Goal: Find specific page/section: Find specific page/section

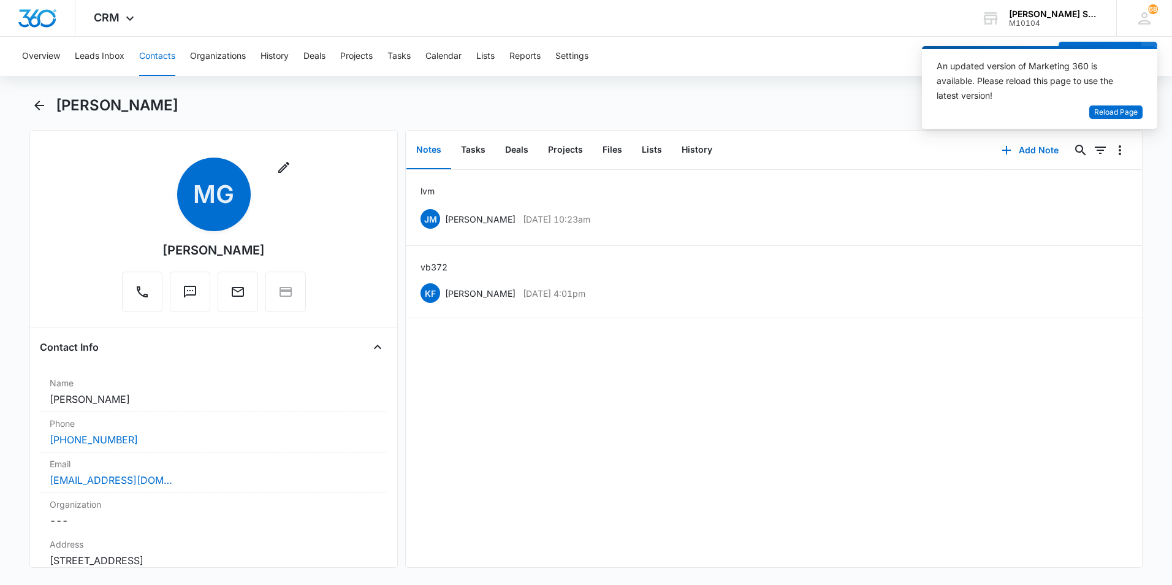
scroll to position [61, 0]
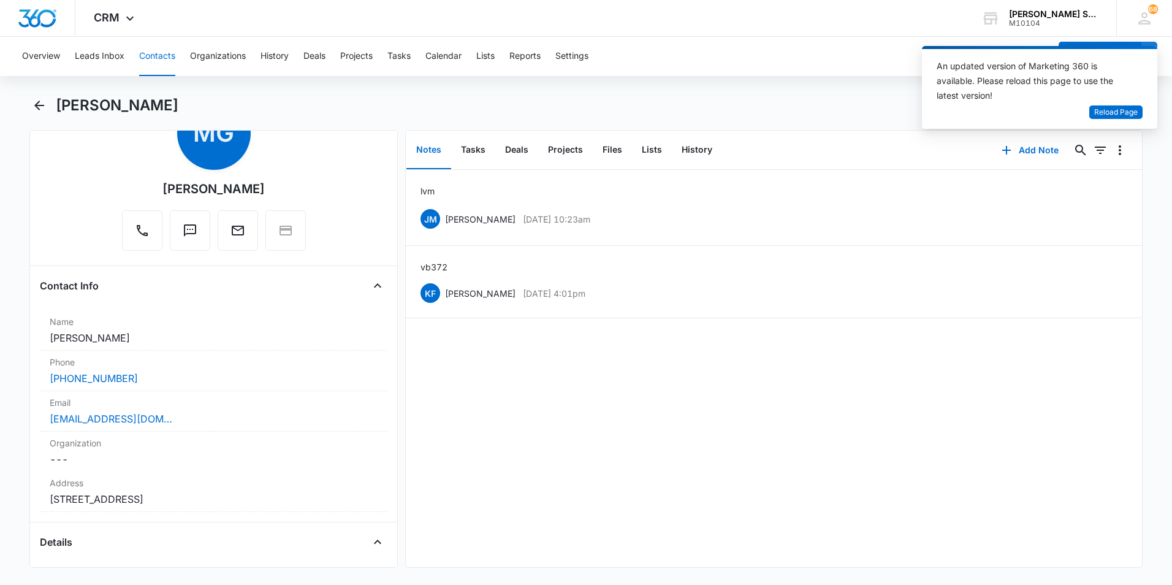
click at [1076, 322] on div "lvm [PERSON_NAME] [DATE] 10:23am Delete Edit vb3 72 KF [PERSON_NAME] [DATE] 4:0…" at bounding box center [774, 368] width 736 height 397
click at [1122, 107] on span "Reload Page" at bounding box center [1116, 113] width 44 height 12
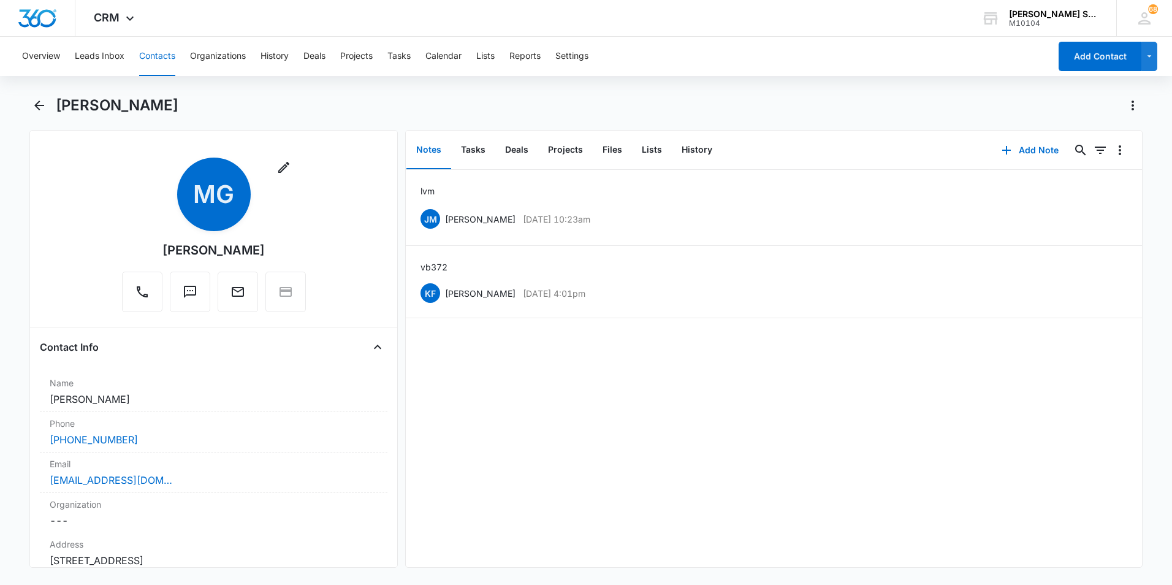
click at [162, 54] on button "Contacts" at bounding box center [157, 56] width 36 height 39
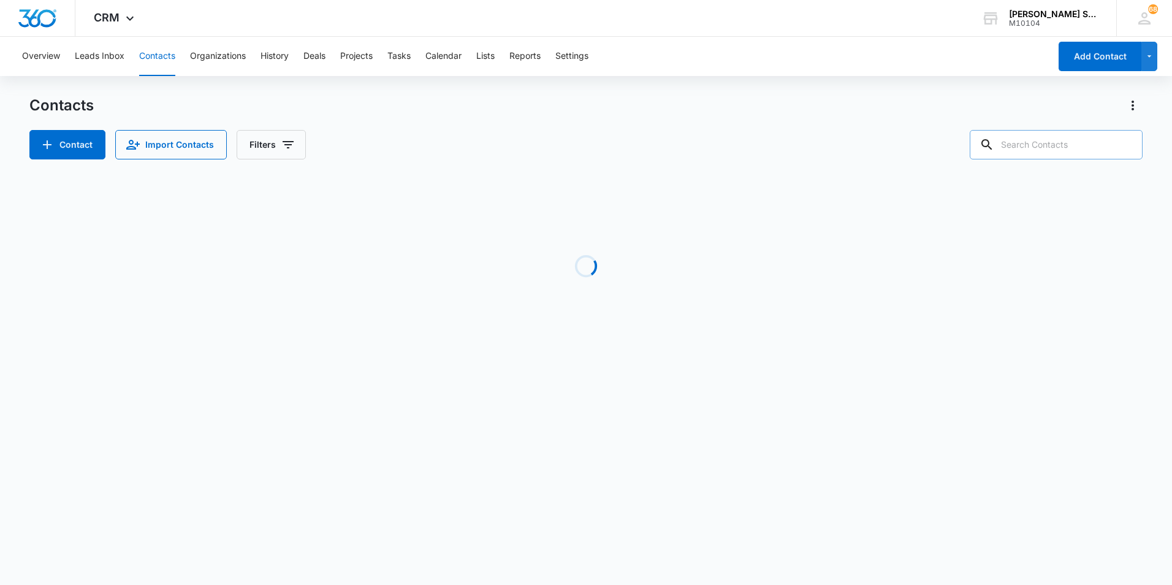
click at [1013, 142] on input "text" at bounding box center [1056, 144] width 173 height 29
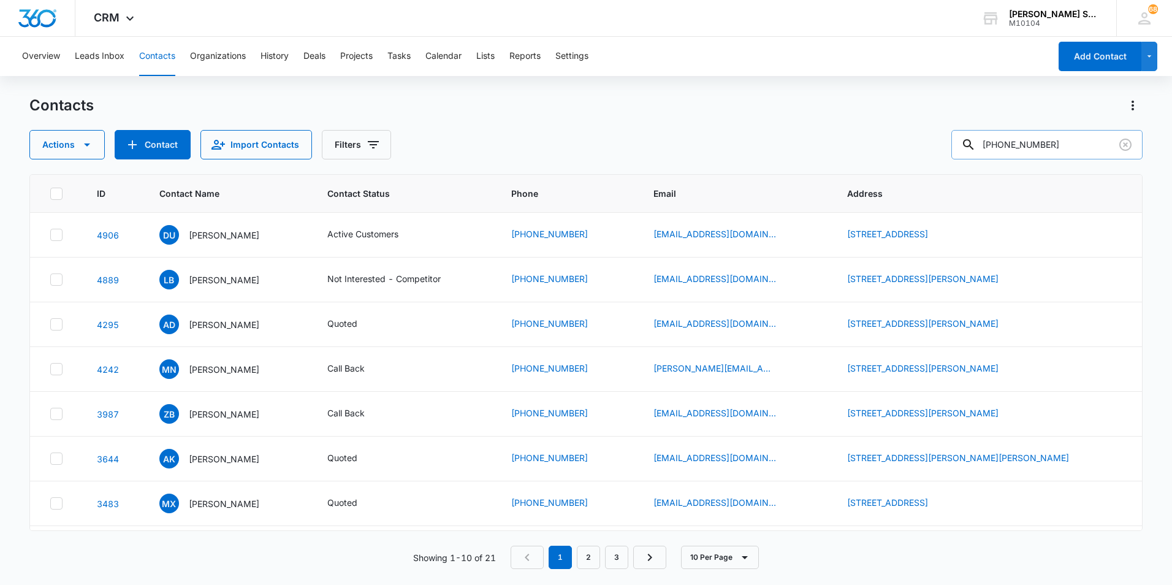
drag, startPoint x: 1054, startPoint y: 148, endPoint x: 978, endPoint y: 138, distance: 76.6
click at [961, 147] on div "Actions Contact Import Contacts Filters 312-619-6269" at bounding box center [585, 144] width 1113 height 29
type input "3126196269"
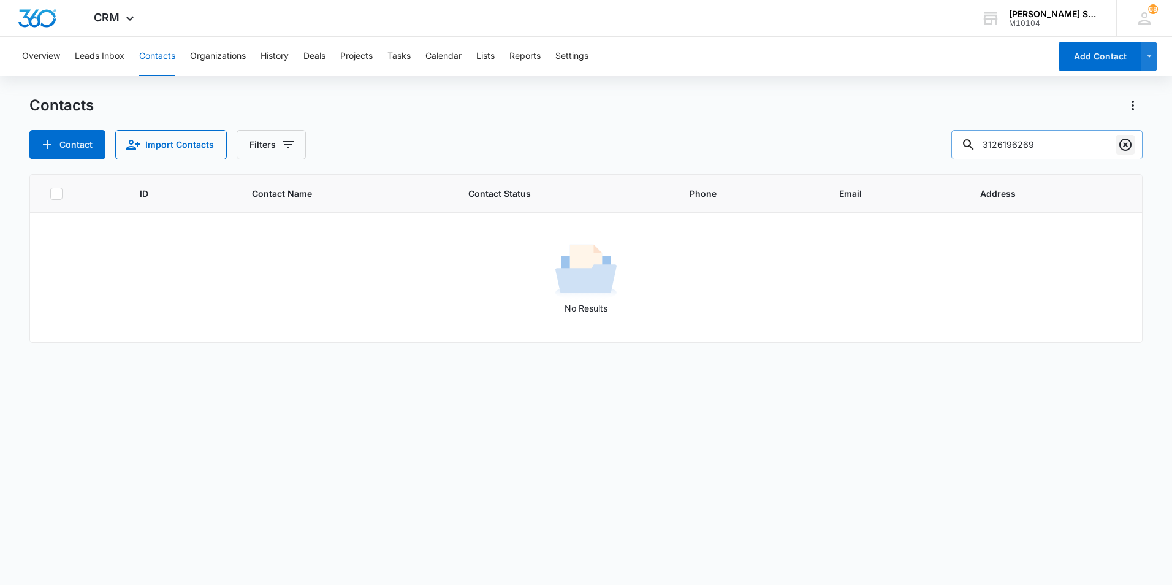
click at [1127, 148] on icon "Clear" at bounding box center [1125, 144] width 15 height 15
